Goal: Register for event/course

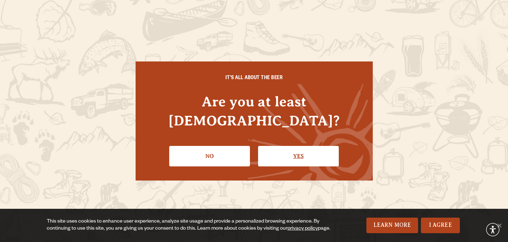
click at [296, 147] on link "Yes" at bounding box center [298, 156] width 81 height 21
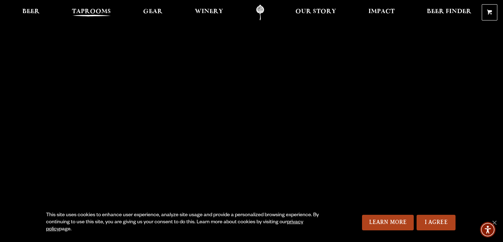
click at [100, 12] on span "Taprooms" at bounding box center [91, 12] width 39 height 6
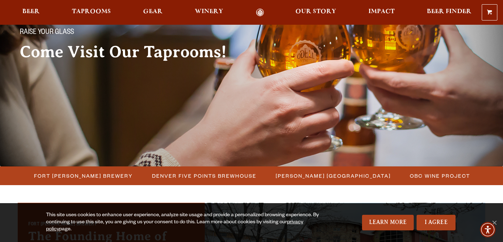
scroll to position [65, 0]
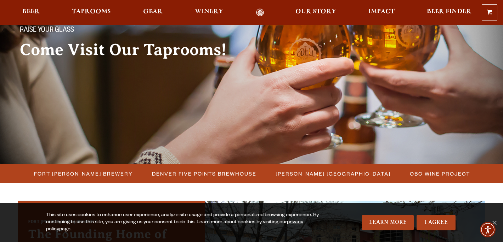
click at [82, 173] on span "Fort Collins Brewery" at bounding box center [83, 174] width 99 height 10
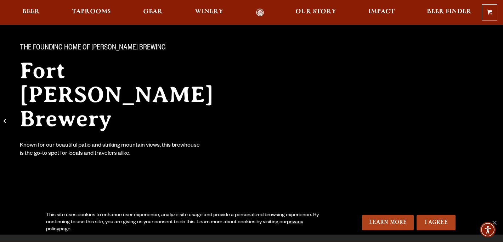
scroll to position [50, 0]
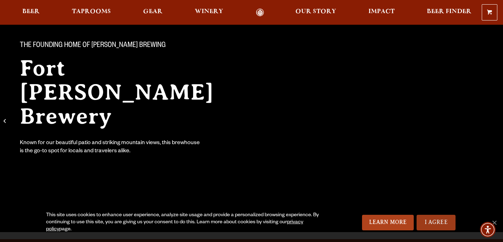
click at [441, 221] on link "I Agree" at bounding box center [435, 223] width 39 height 16
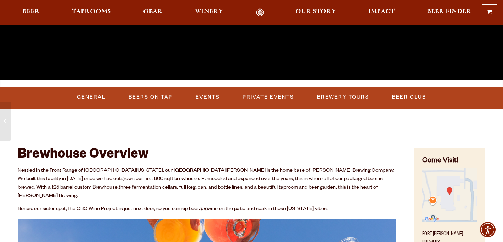
scroll to position [203, 0]
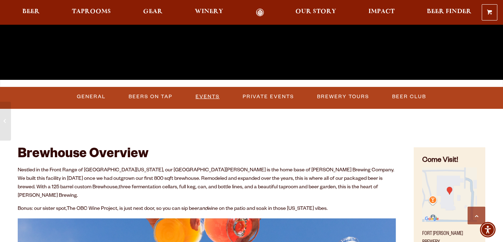
click at [200, 96] on link "Events" at bounding box center [208, 97] width 30 height 16
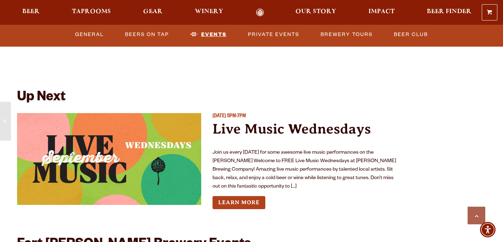
scroll to position [2559, 0]
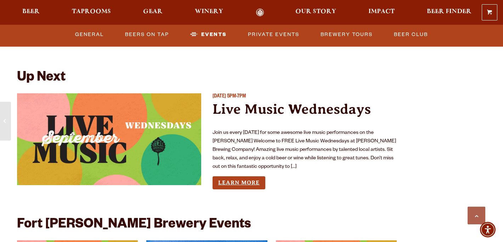
click at [235, 177] on link "Learn More" at bounding box center [238, 183] width 53 height 13
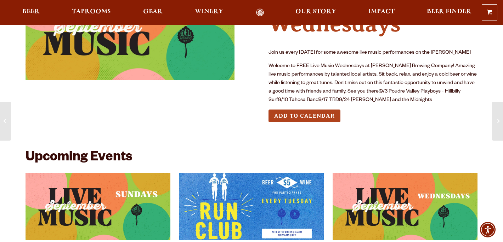
scroll to position [58, 0]
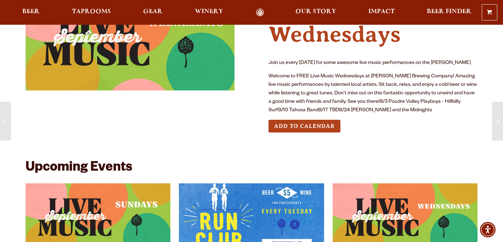
click at [303, 126] on button "Add to Calendar" at bounding box center [304, 126] width 72 height 13
